Goal: Check status: Check status

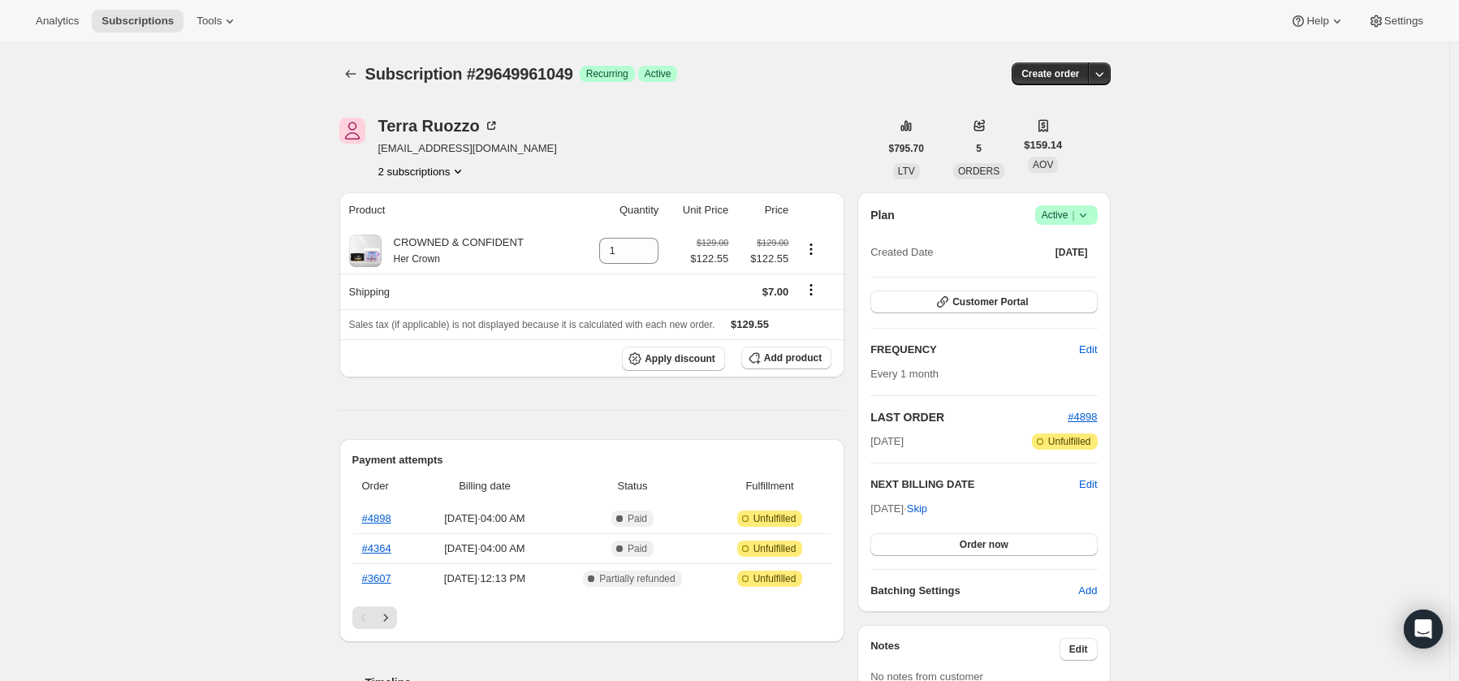
click at [421, 171] on button "2 subscriptions" at bounding box center [422, 171] width 89 height 16
click at [413, 226] on span "36188356697" at bounding box center [393, 229] width 65 height 12
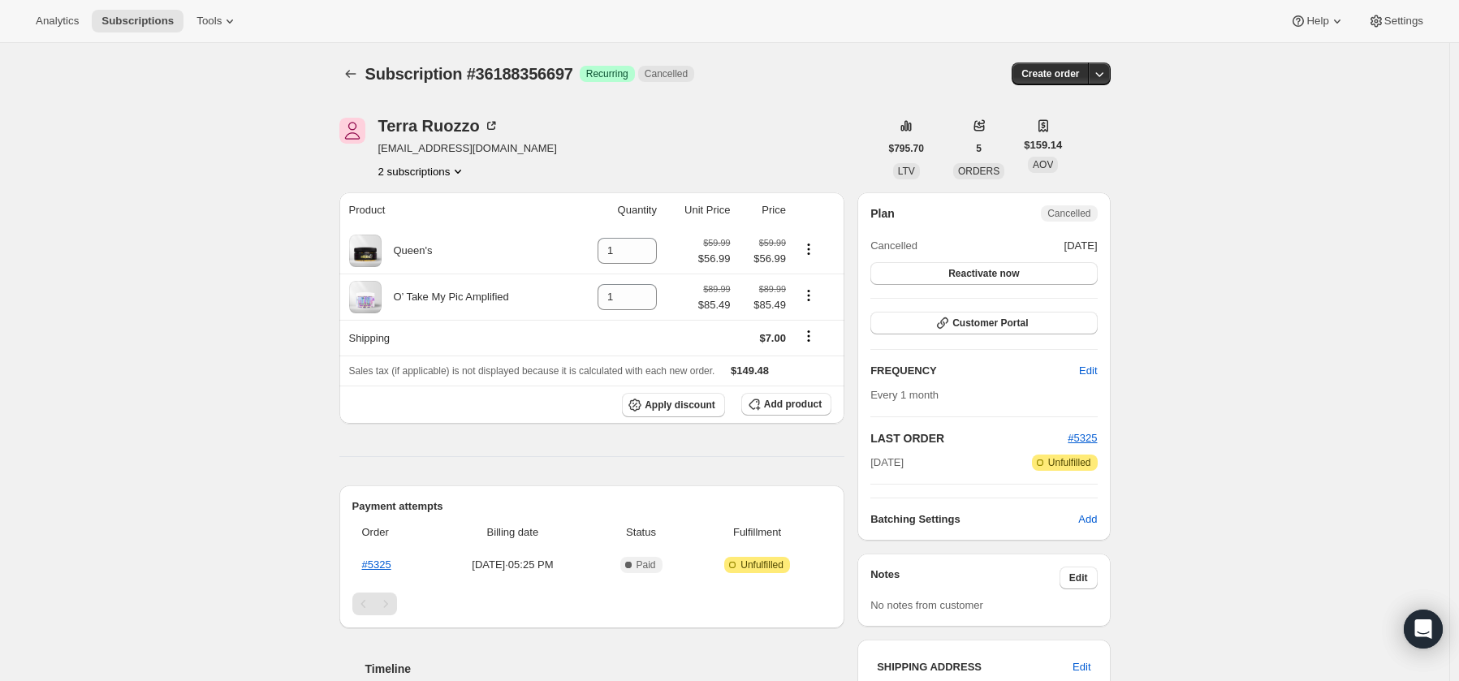
click at [411, 169] on button "2 subscriptions" at bounding box center [422, 171] width 89 height 16
click at [402, 202] on span "29649961049" at bounding box center [394, 202] width 65 height 12
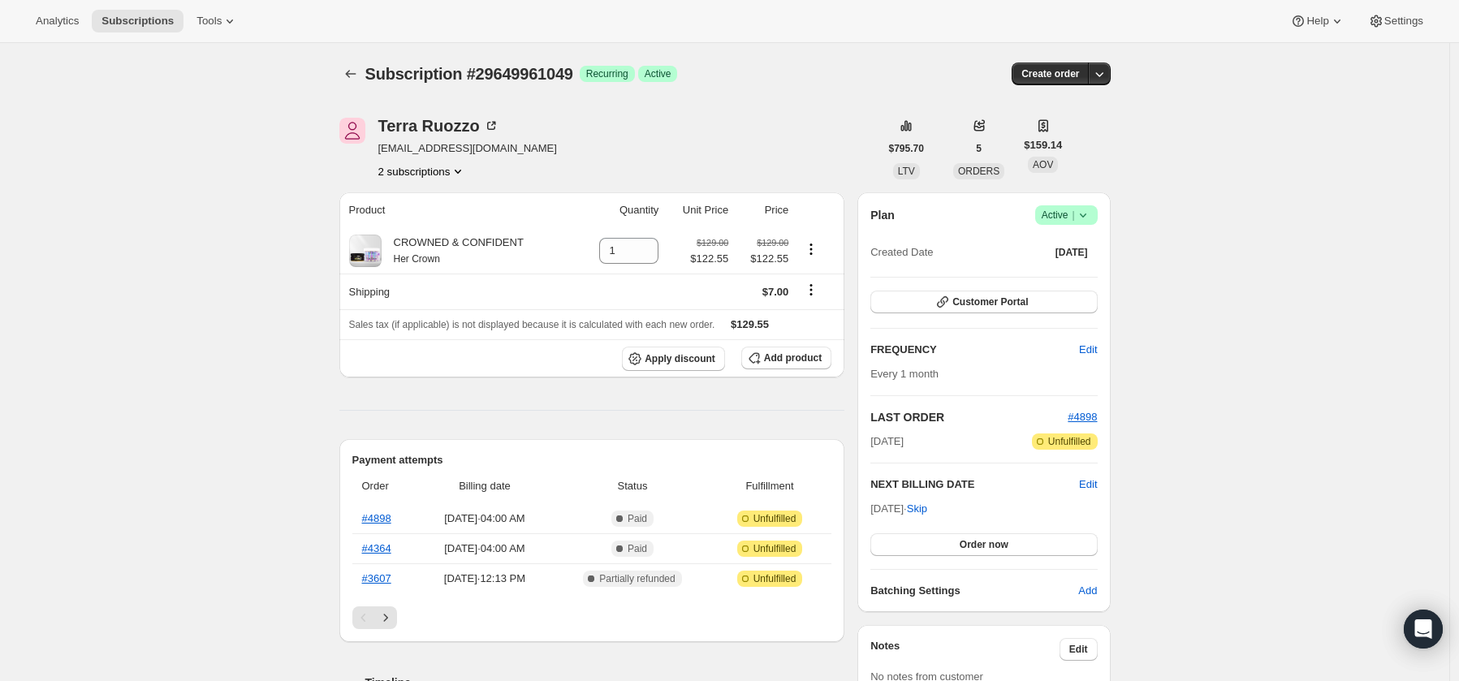
click at [443, 172] on button "2 subscriptions" at bounding box center [422, 171] width 89 height 16
click at [434, 224] on span "36188356697" at bounding box center [417, 230] width 113 height 16
